Goal: Task Accomplishment & Management: Manage account settings

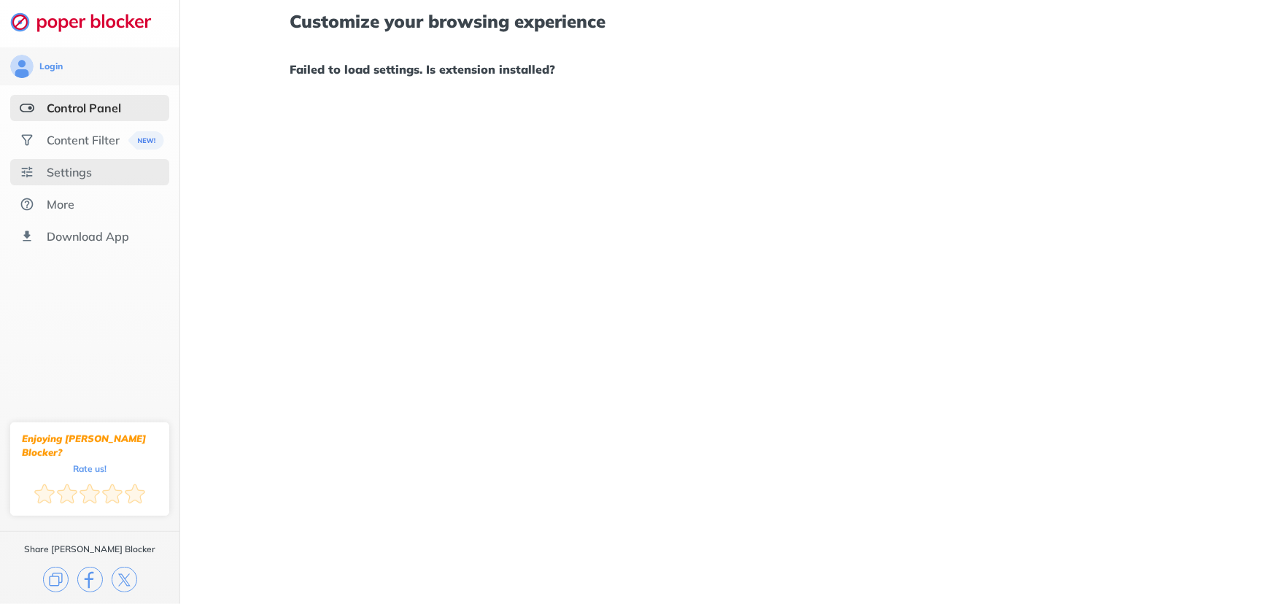
click at [80, 174] on div "Settings" at bounding box center [69, 172] width 45 height 15
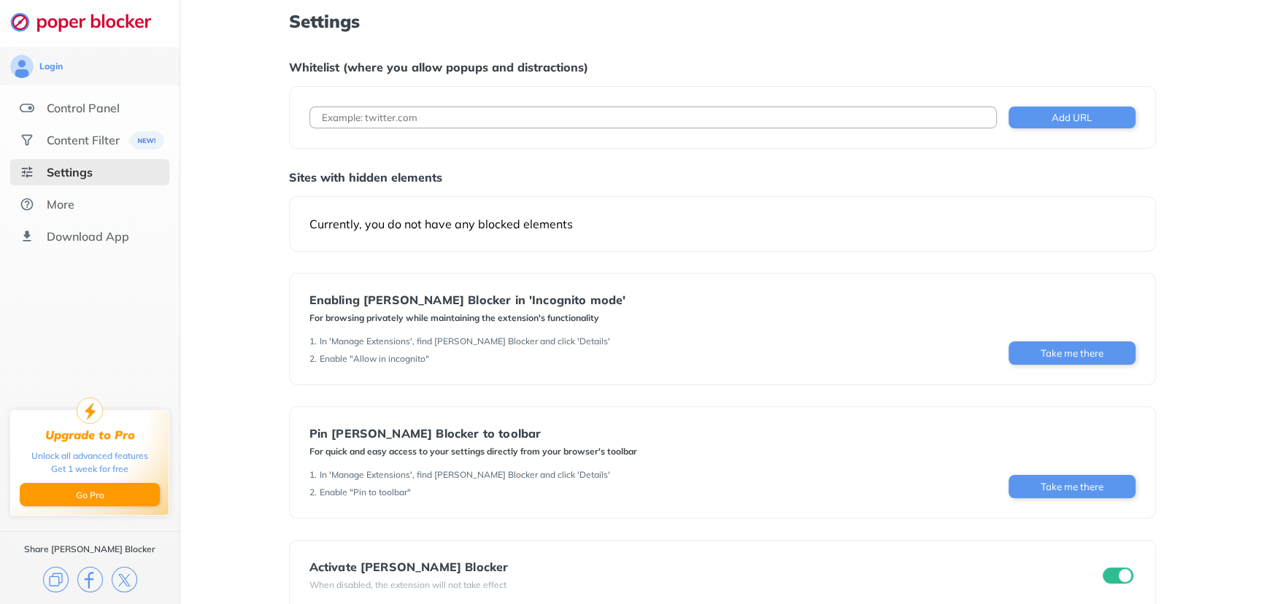
click at [637, 113] on input at bounding box center [652, 118] width 687 height 22
click at [637, 113] on input "[DOMAIN_NAME]" at bounding box center [652, 118] width 687 height 22
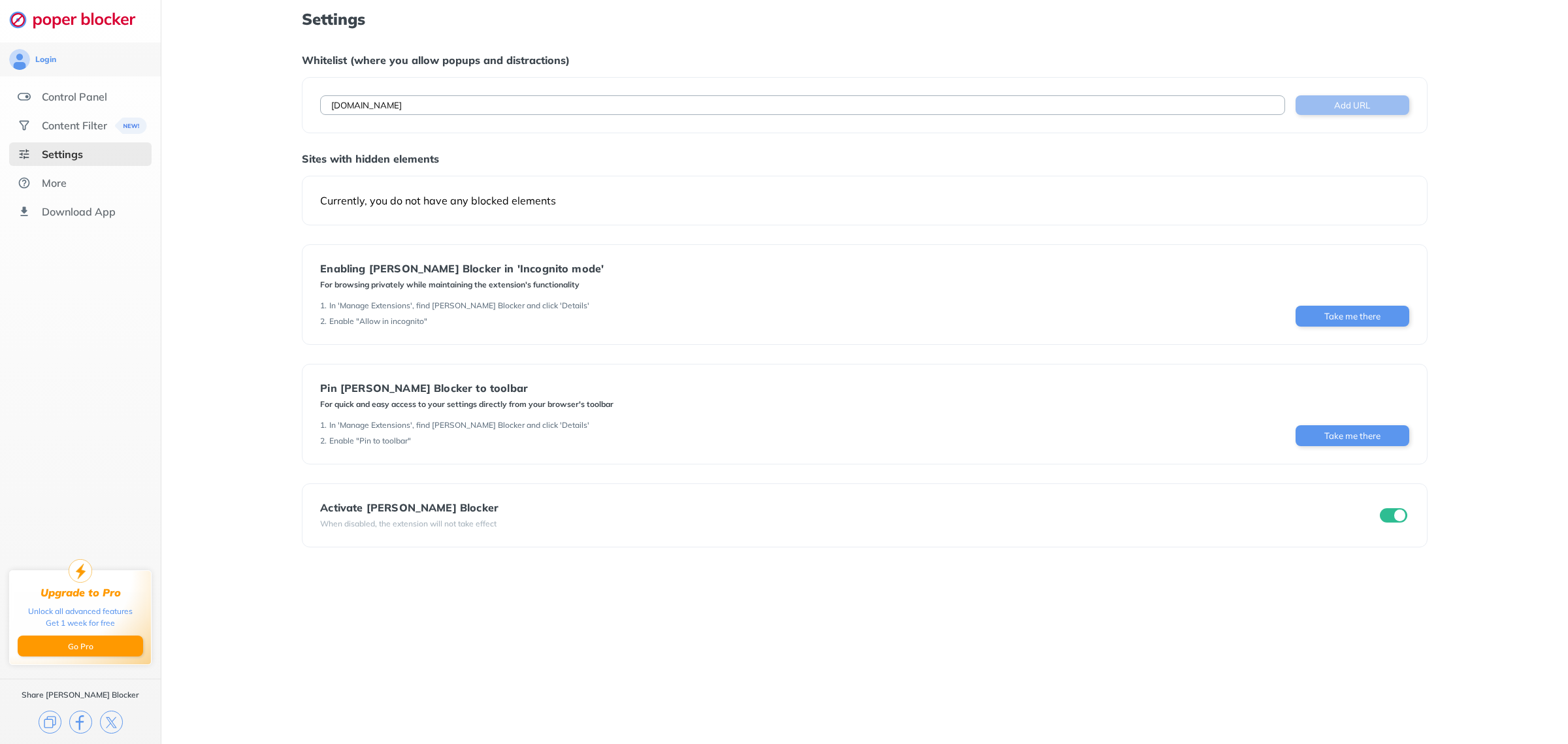
type input "[DOMAIN_NAME]"
click at [1140, 105] on button "Add URL" at bounding box center [1352, 106] width 114 height 20
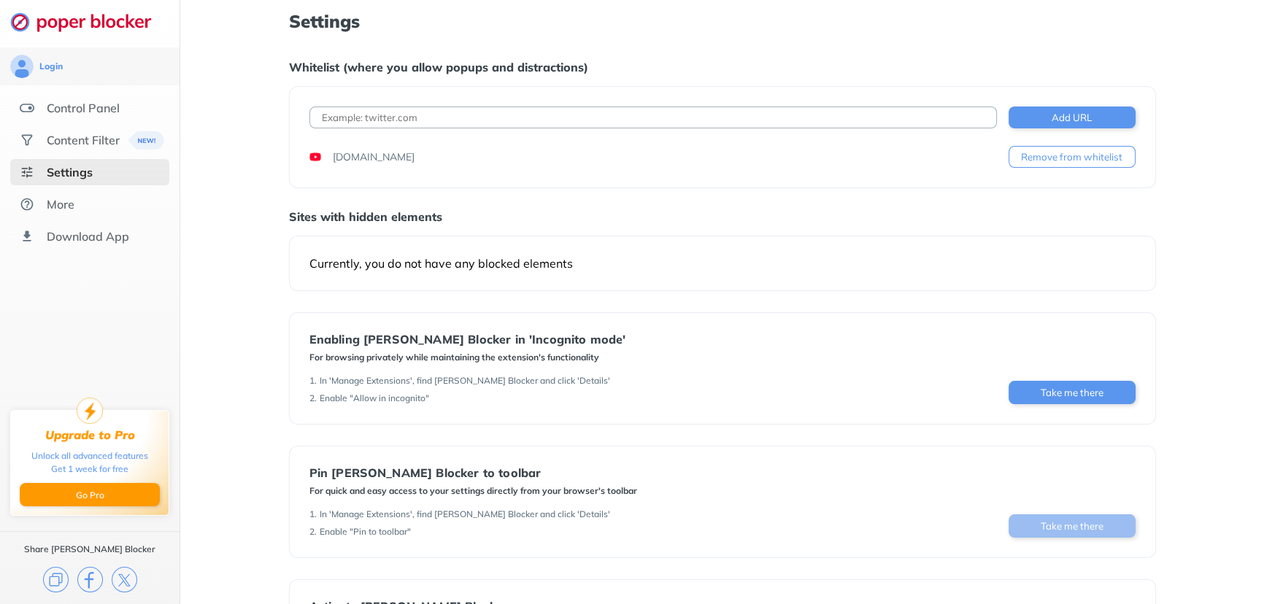
click at [1069, 530] on button "Take me there" at bounding box center [1071, 525] width 127 height 23
